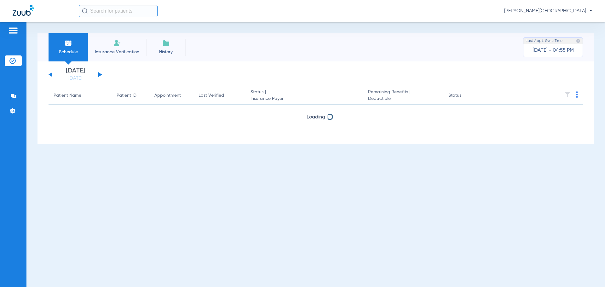
click at [99, 75] on button at bounding box center [100, 74] width 4 height 5
click at [92, 11] on input "text" at bounding box center [118, 11] width 79 height 13
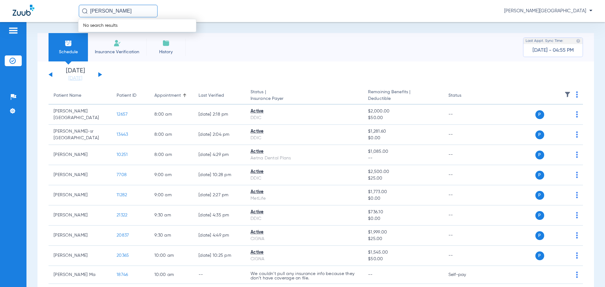
click at [131, 24] on div "No search results" at bounding box center [137, 25] width 118 height 13
click at [132, 7] on input "[PERSON_NAME]" at bounding box center [118, 11] width 79 height 13
click at [123, 10] on input "[PERSON_NAME]" at bounding box center [118, 11] width 79 height 13
type input "R"
type input "[PERSON_NAME]"
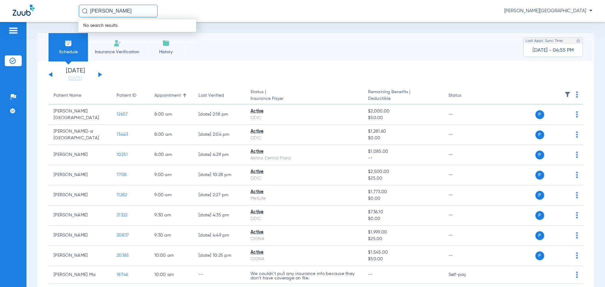
click at [130, 26] on div "No search results" at bounding box center [137, 25] width 118 height 13
click at [114, 11] on input "[PERSON_NAME]" at bounding box center [118, 11] width 79 height 13
type input "akes"
click at [163, 34] on td "[DATE]" at bounding box center [161, 33] width 16 height 9
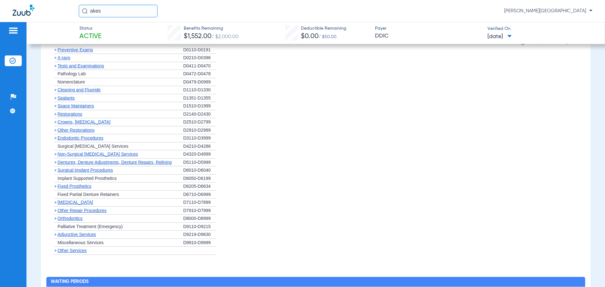
scroll to position [407, 0]
